Goal: Find contact information: Find contact information

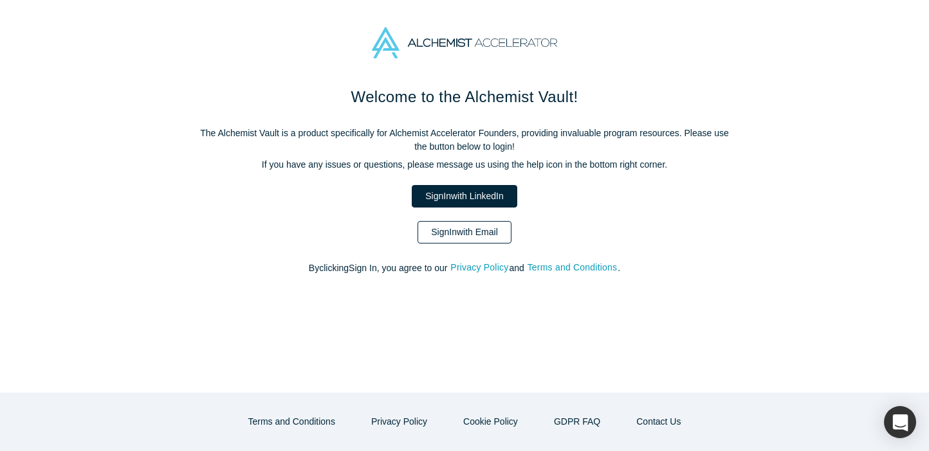
click at [493, 223] on link "Sign In with Email" at bounding box center [464, 232] width 94 height 23
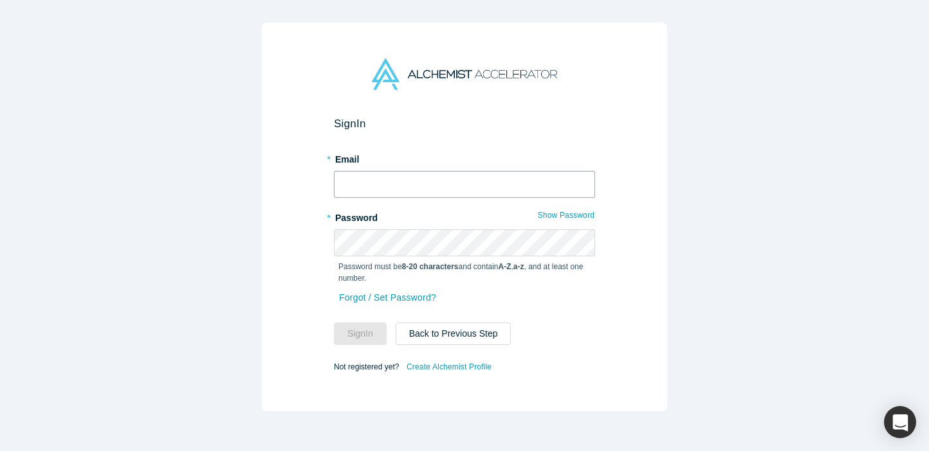
type input "[PERSON_NAME][EMAIL_ADDRESS][PERSON_NAME][DOMAIN_NAME]"
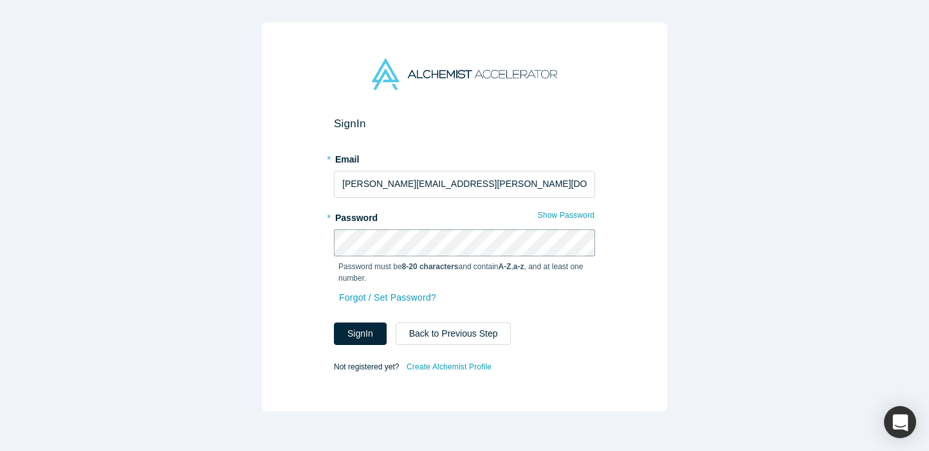
click at [360, 334] on button "Sign In" at bounding box center [360, 334] width 53 height 23
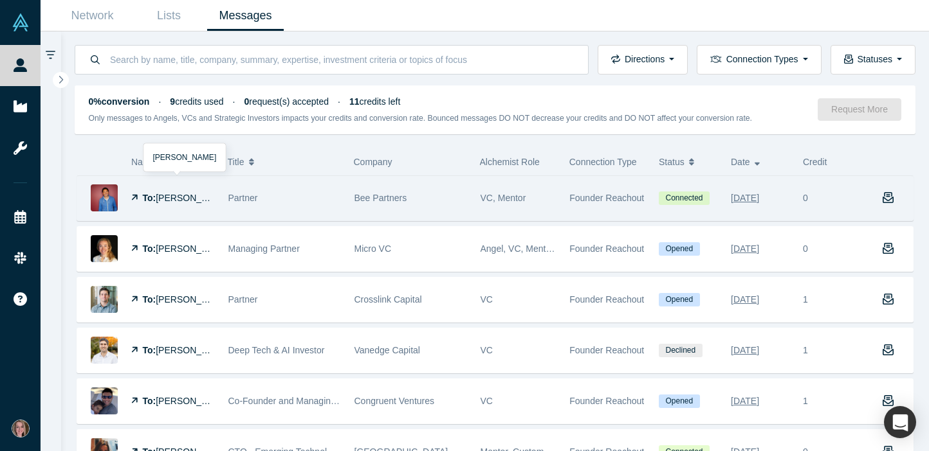
click at [111, 199] on img at bounding box center [104, 198] width 27 height 27
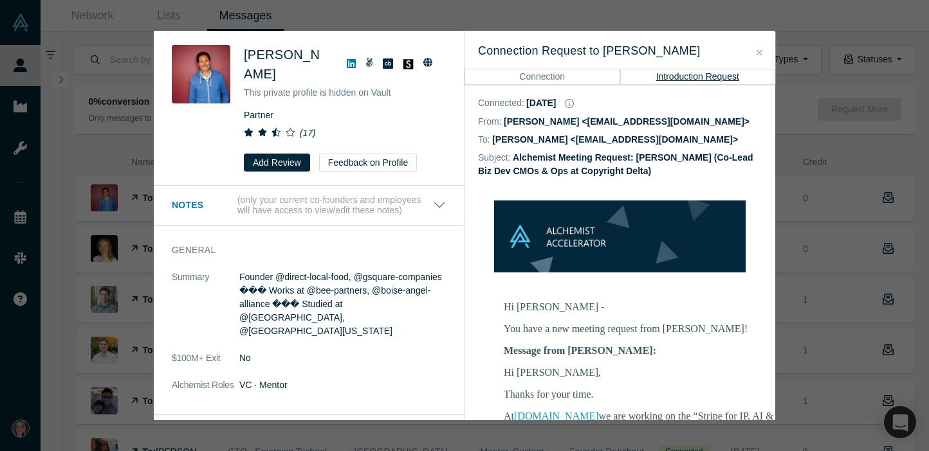
click at [757, 50] on icon "Close" at bounding box center [759, 52] width 6 height 9
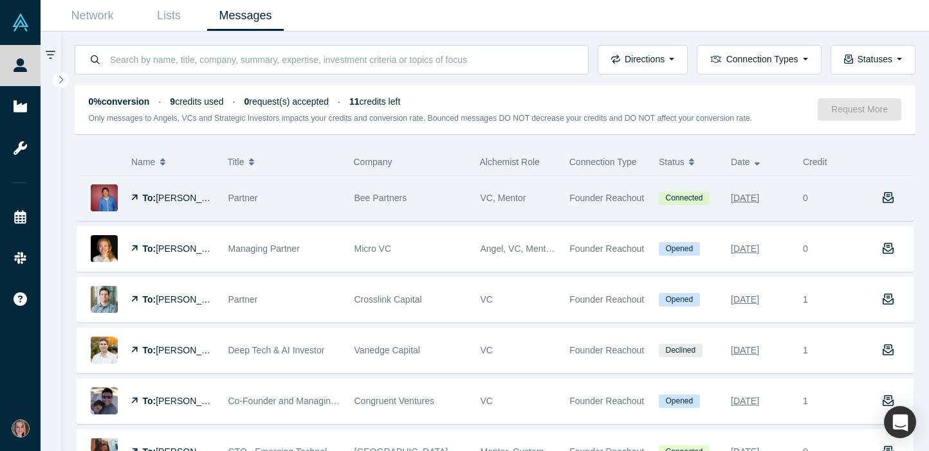
click at [106, 202] on img at bounding box center [104, 198] width 27 height 27
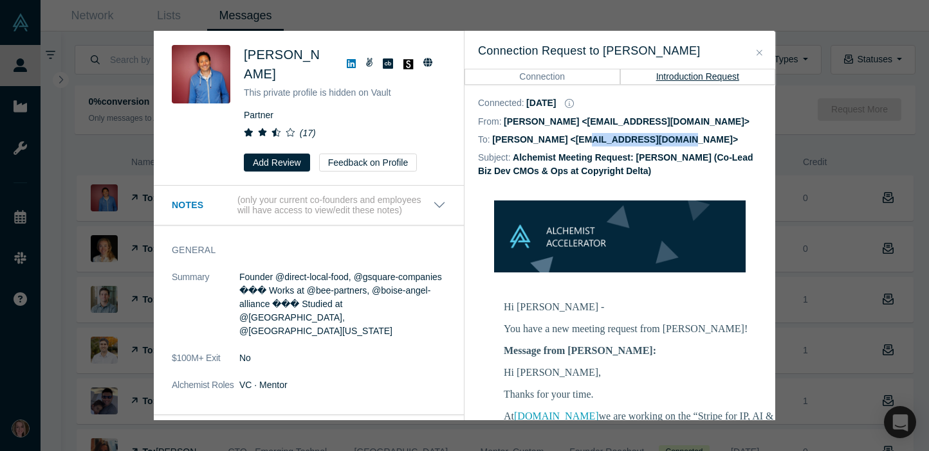
drag, startPoint x: 667, startPoint y: 145, endPoint x: 574, endPoint y: 146, distance: 93.2
click at [574, 145] on dd "[PERSON_NAME] <[EMAIL_ADDRESS][DOMAIN_NAME]>" at bounding box center [615, 139] width 246 height 10
copy dd "[EMAIL_ADDRESS][DOMAIN_NAME]"
click at [756, 53] on button "Close" at bounding box center [759, 53] width 14 height 15
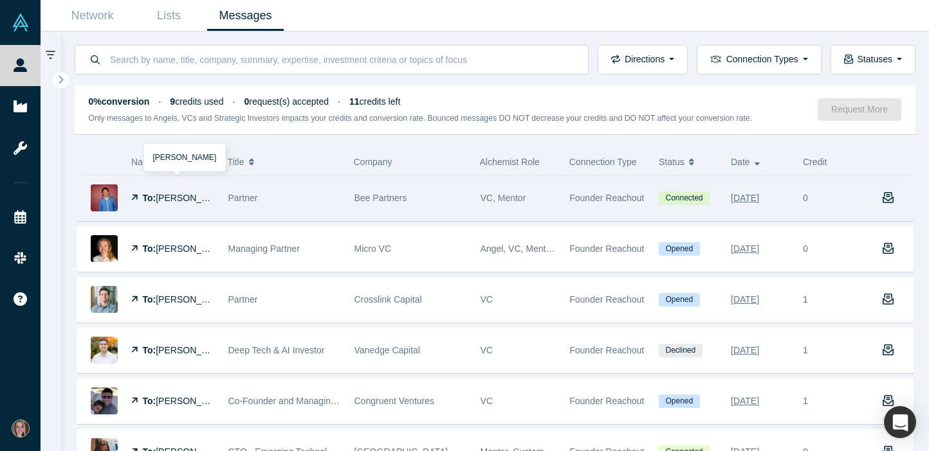
click at [111, 197] on img at bounding box center [104, 198] width 27 height 27
